Goal: Information Seeking & Learning: Learn about a topic

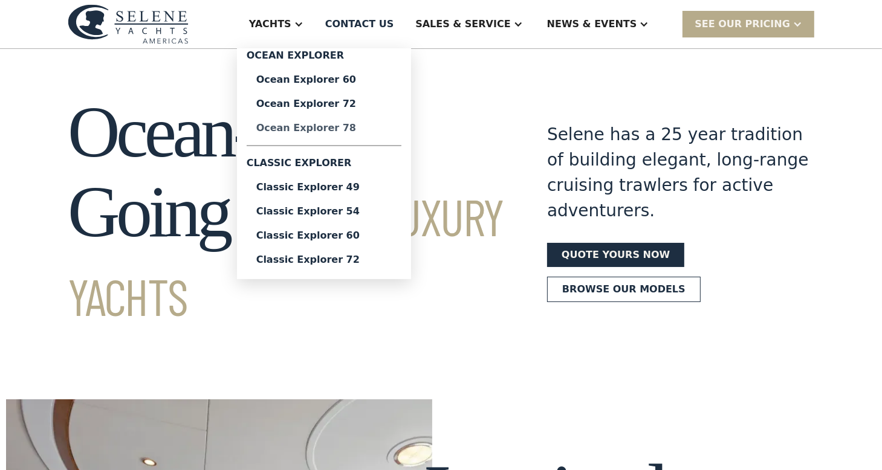
click at [356, 125] on div "Ocean Explorer 78" at bounding box center [323, 128] width 135 height 10
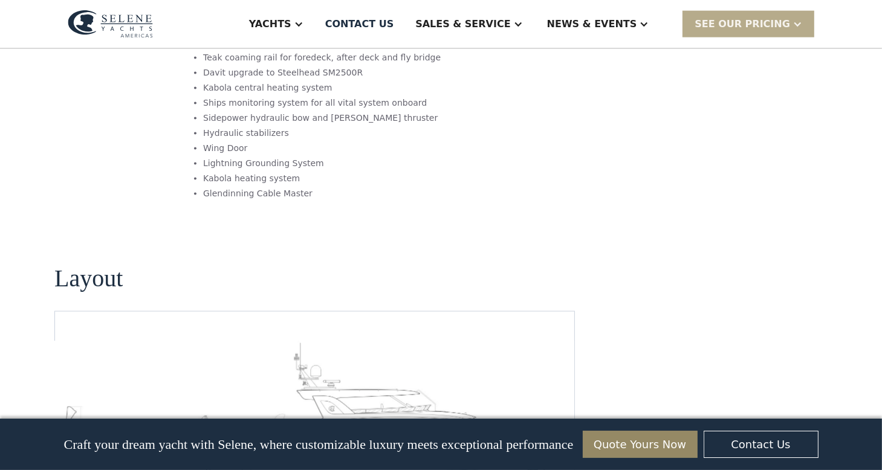
scroll to position [3037, 0]
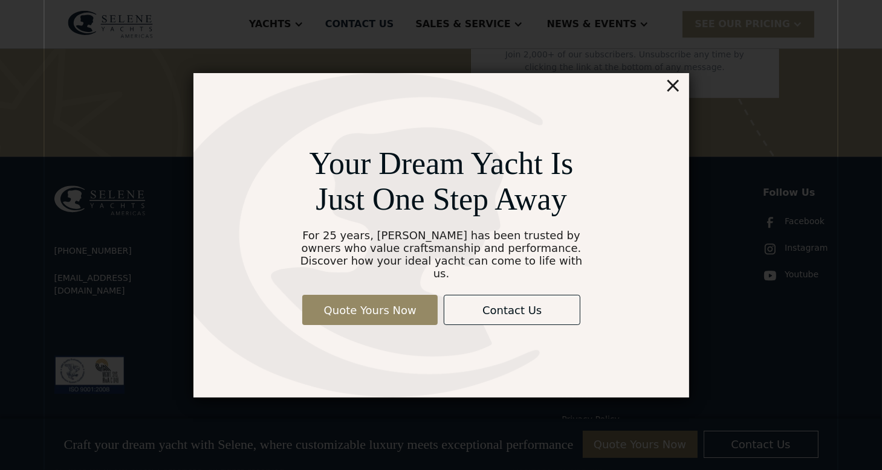
click at [680, 83] on div "×" at bounding box center [673, 85] width 18 height 24
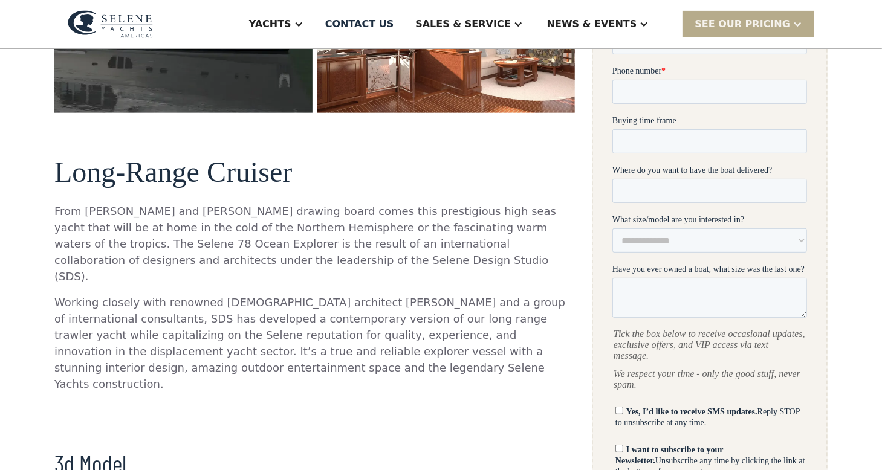
scroll to position [0, 0]
